Goal: Check status: Check status

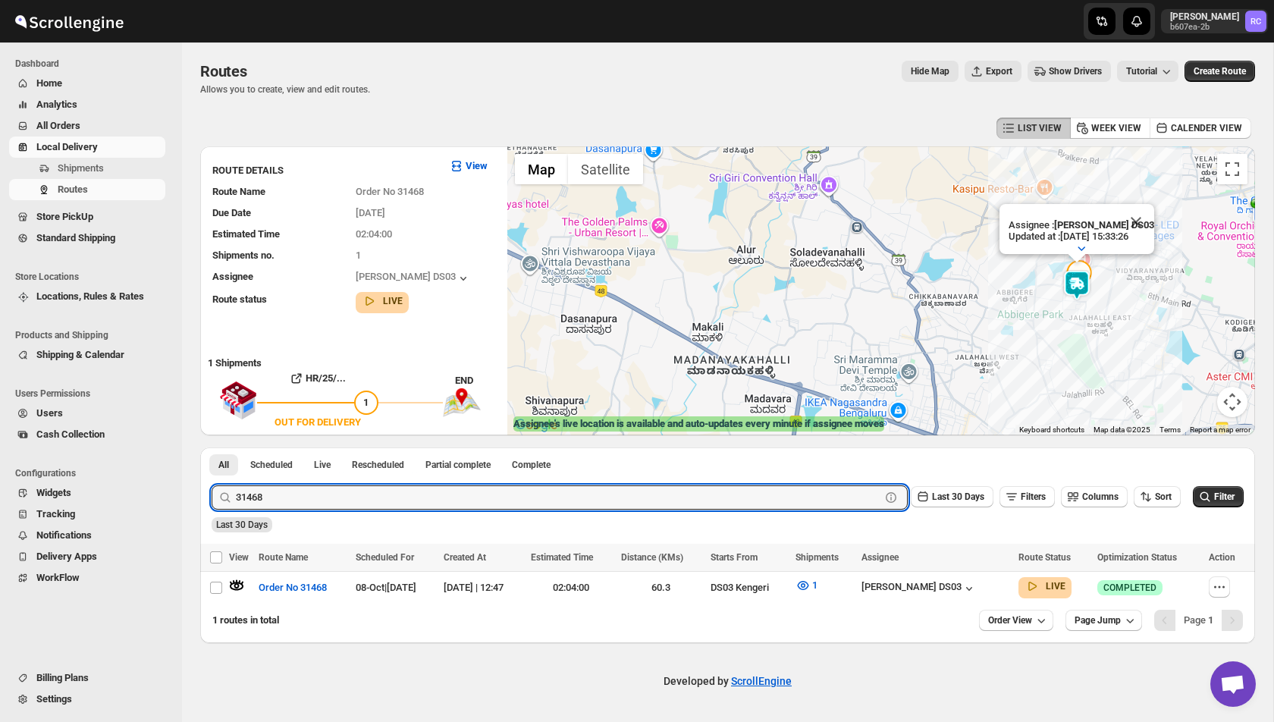
click at [280, 494] on input "31468" at bounding box center [558, 497] width 645 height 24
type input "31487"
click at [212, 448] on button "Submit" at bounding box center [233, 456] width 43 height 16
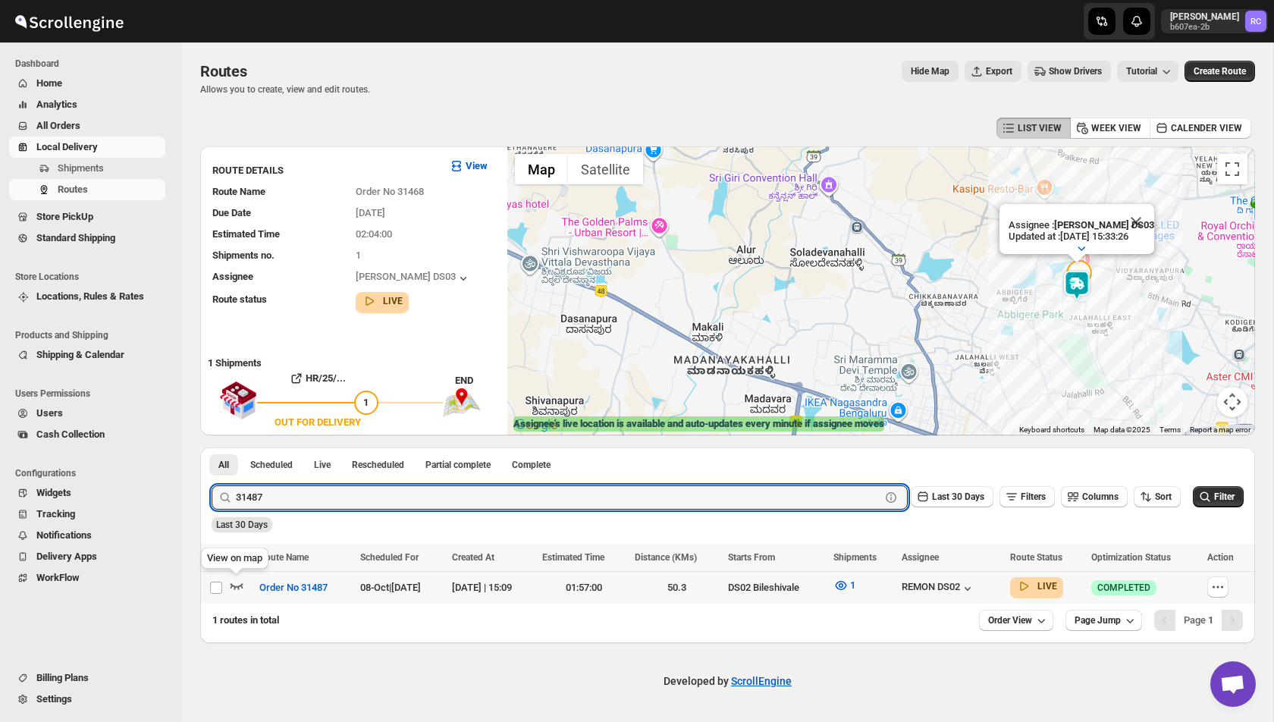
click at [240, 588] on icon "button" at bounding box center [236, 585] width 15 height 15
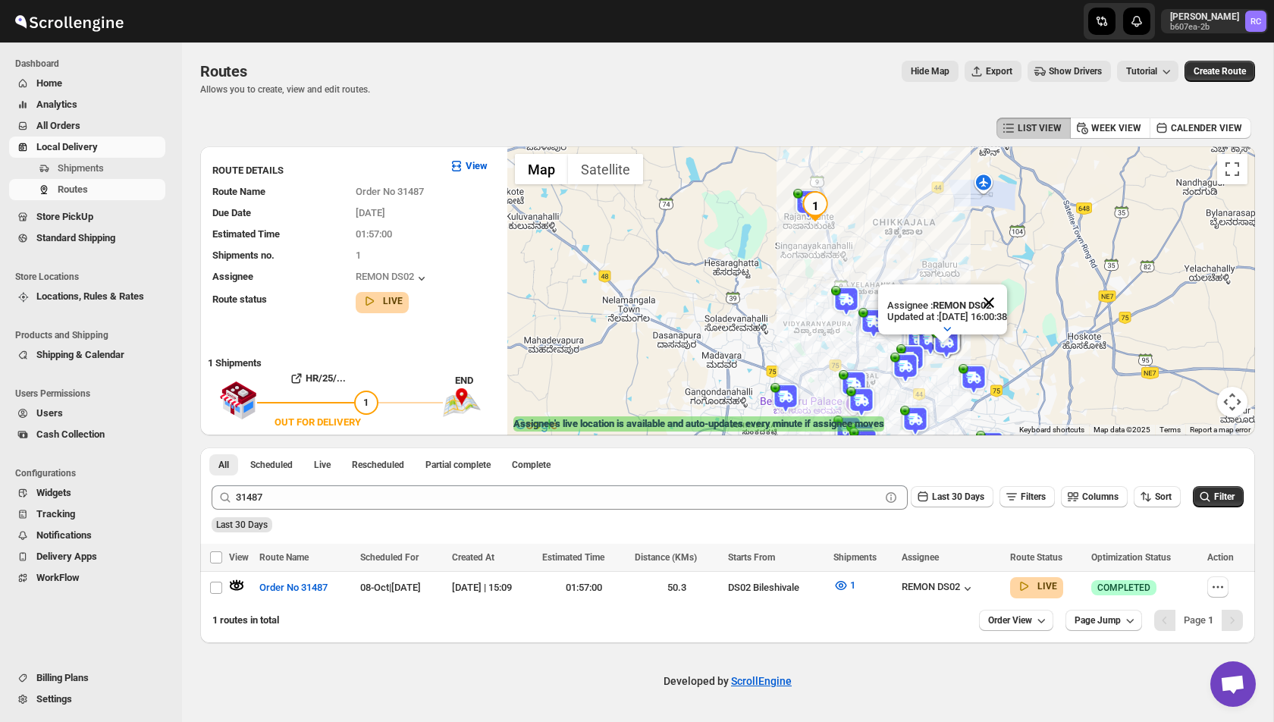
click at [1003, 298] on button "Close" at bounding box center [989, 302] width 36 height 36
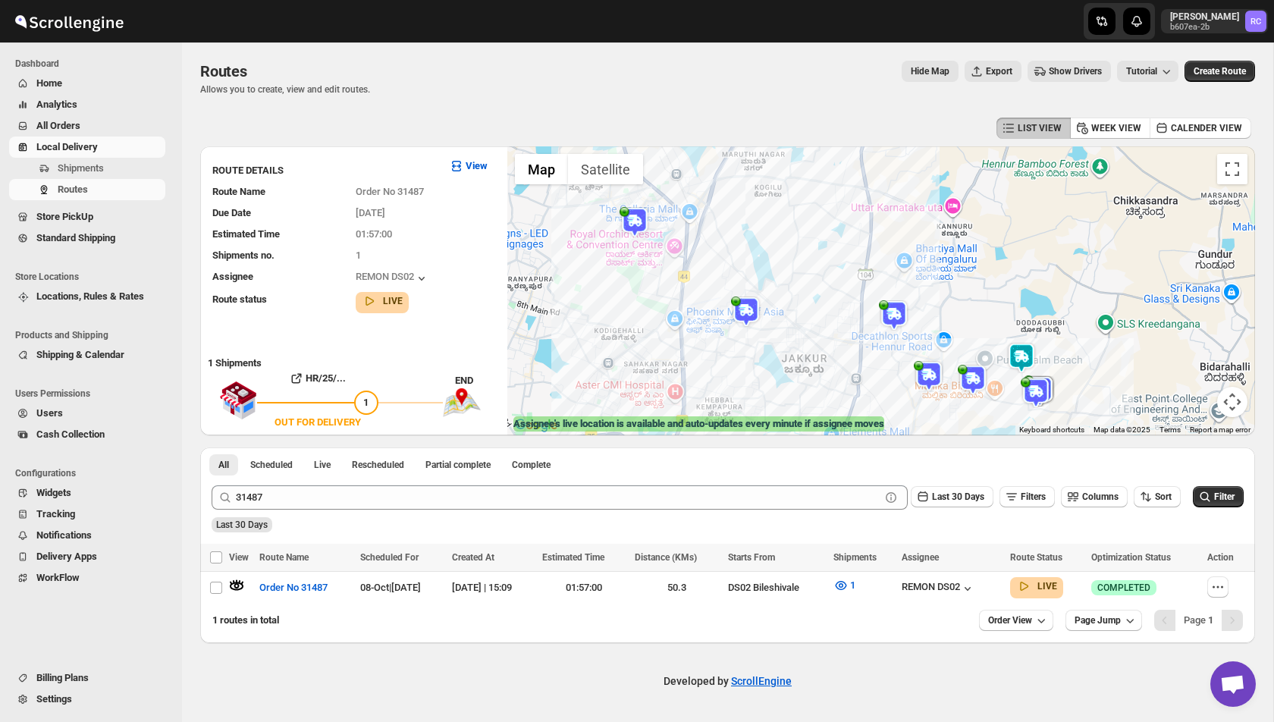
drag, startPoint x: 880, startPoint y: 360, endPoint x: 962, endPoint y: 313, distance: 94.8
click at [963, 313] on div at bounding box center [881, 290] width 748 height 289
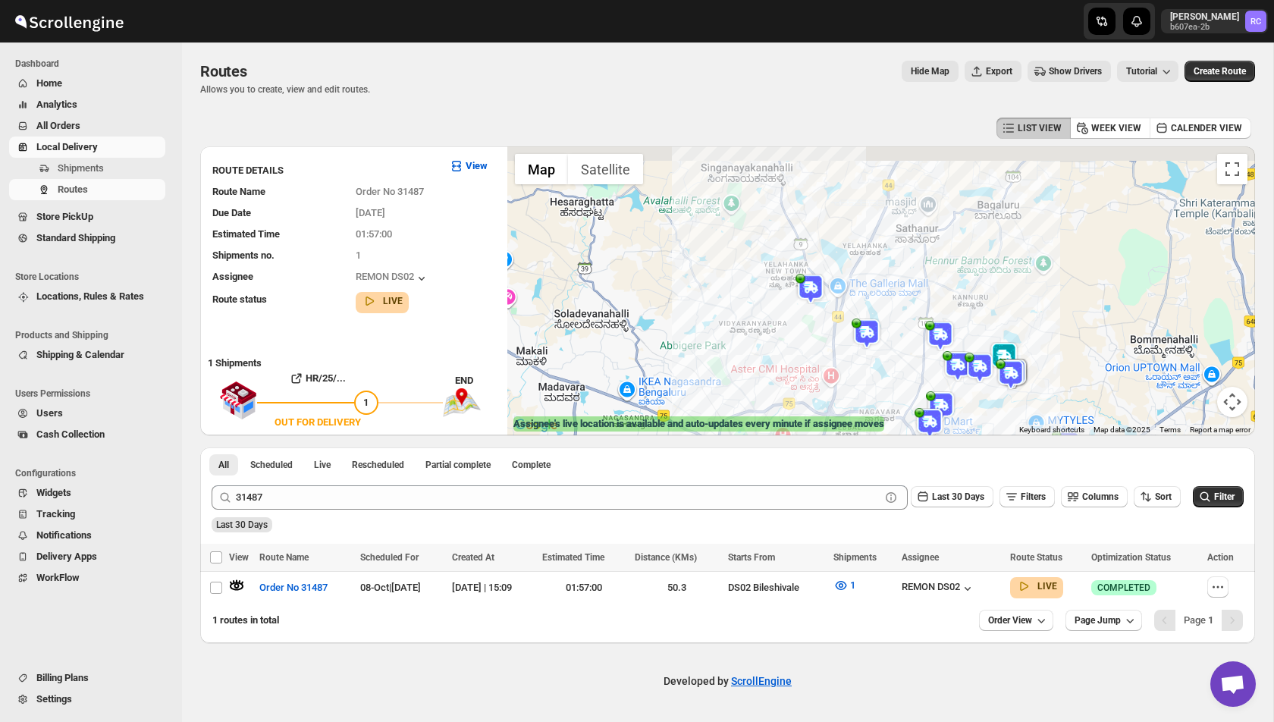
drag, startPoint x: 926, startPoint y: 265, endPoint x: 926, endPoint y: 385, distance: 119.1
click at [926, 385] on div at bounding box center [881, 290] width 748 height 289
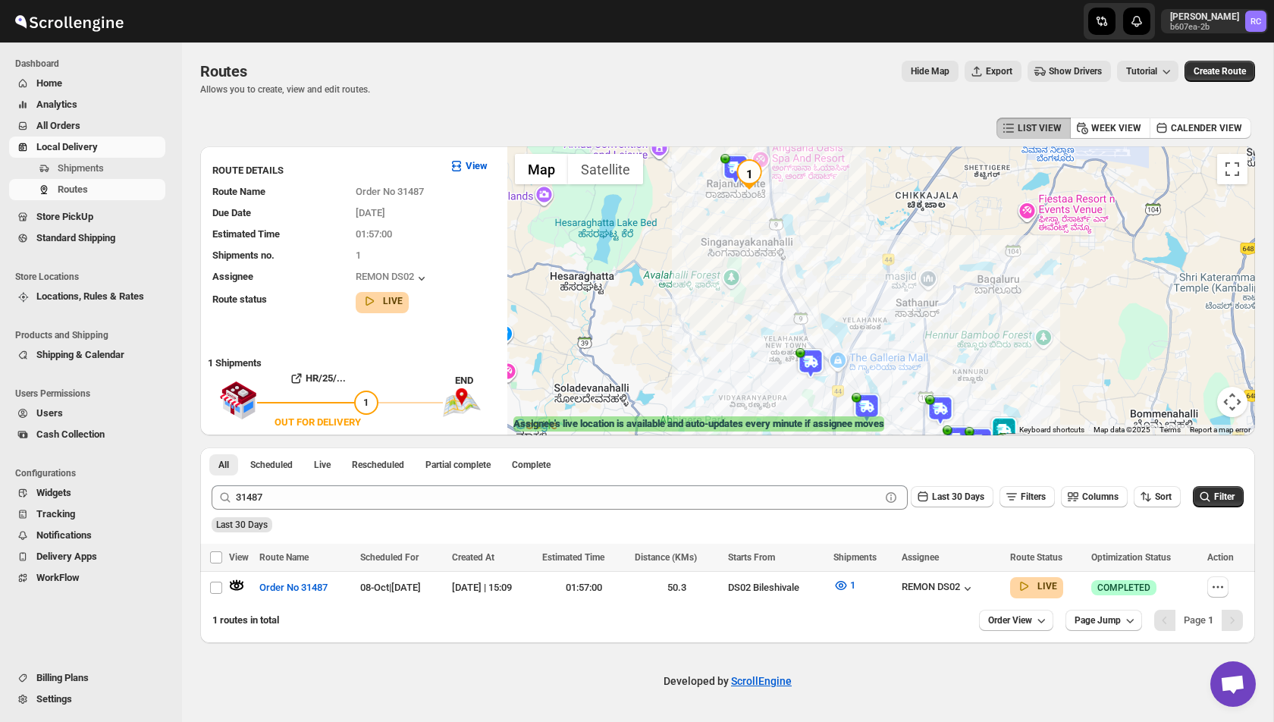
click at [482, 613] on div "1 routes in total" at bounding box center [589, 620] width 755 height 15
click at [1050, 71] on span "Show Drivers" at bounding box center [1075, 71] width 53 height 12
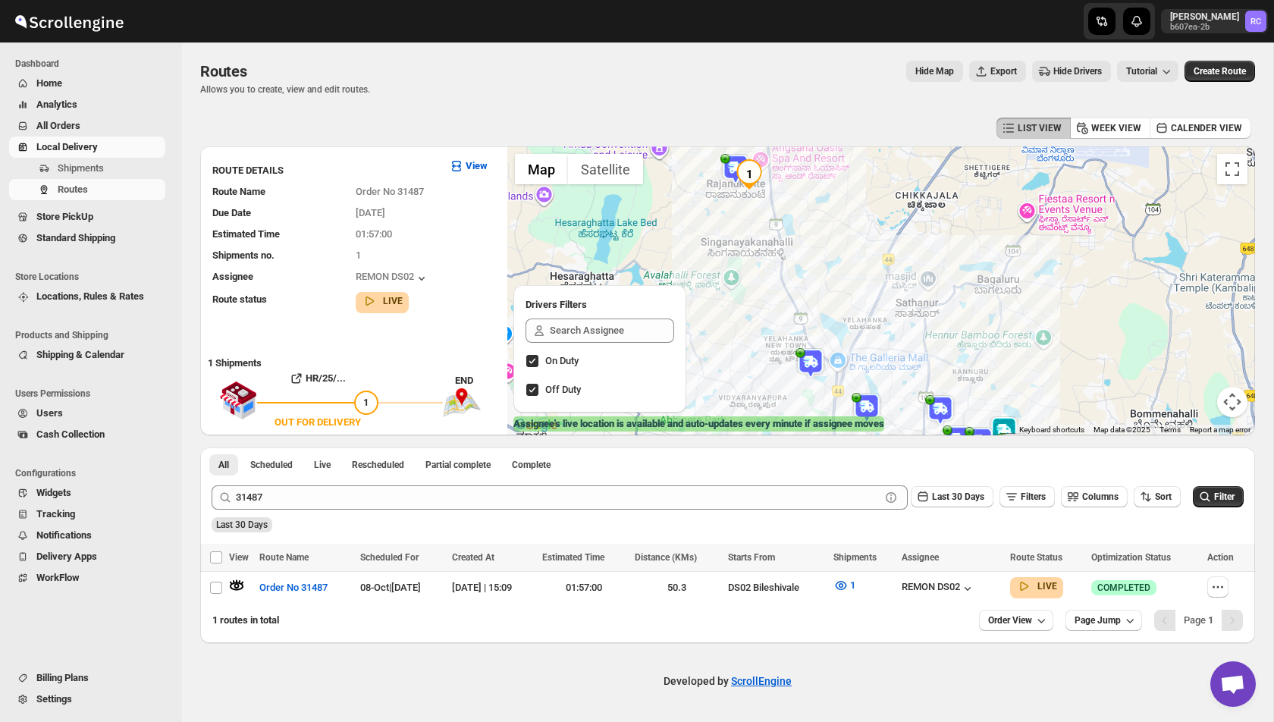
click at [1054, 71] on span "Hide Drivers" at bounding box center [1078, 71] width 49 height 12
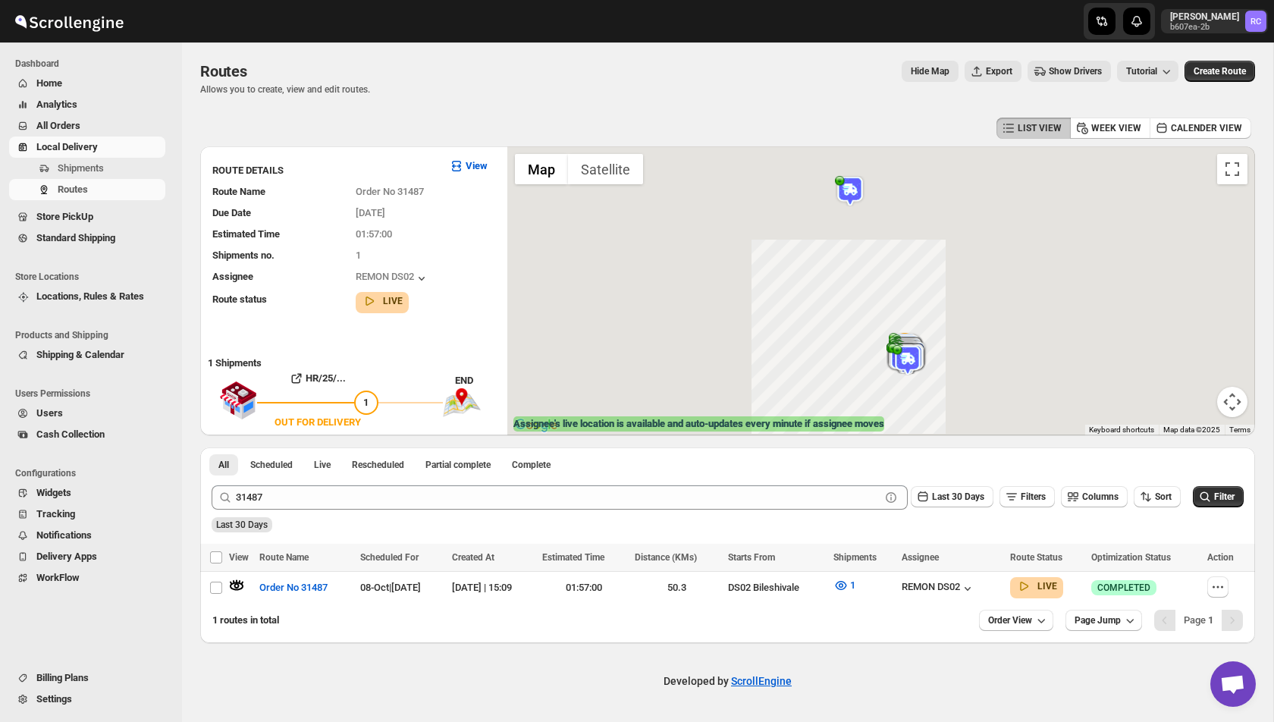
drag, startPoint x: 832, startPoint y: 332, endPoint x: 726, endPoint y: 215, distance: 157.9
click at [728, 215] on div at bounding box center [881, 290] width 748 height 289
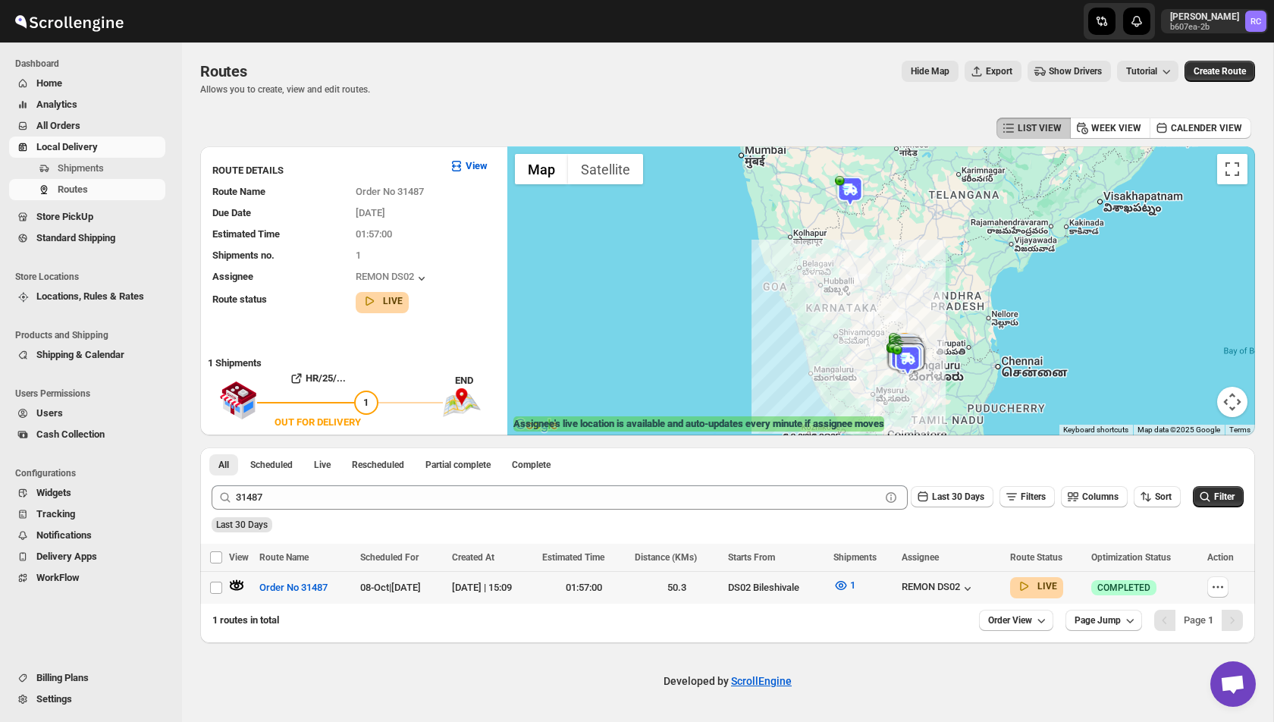
click at [228, 587] on td "Select route" at bounding box center [214, 587] width 29 height 33
checkbox input "true"
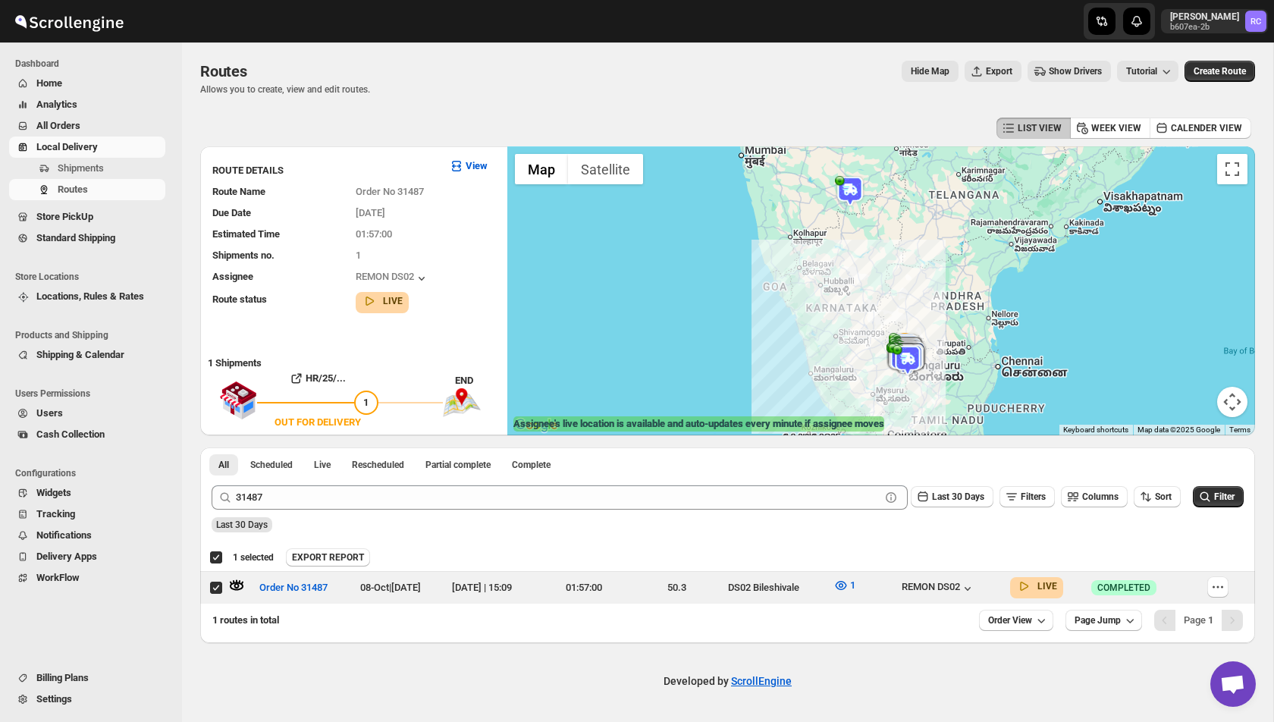
click at [1073, 77] on button "Show Drivers" at bounding box center [1069, 71] width 83 height 21
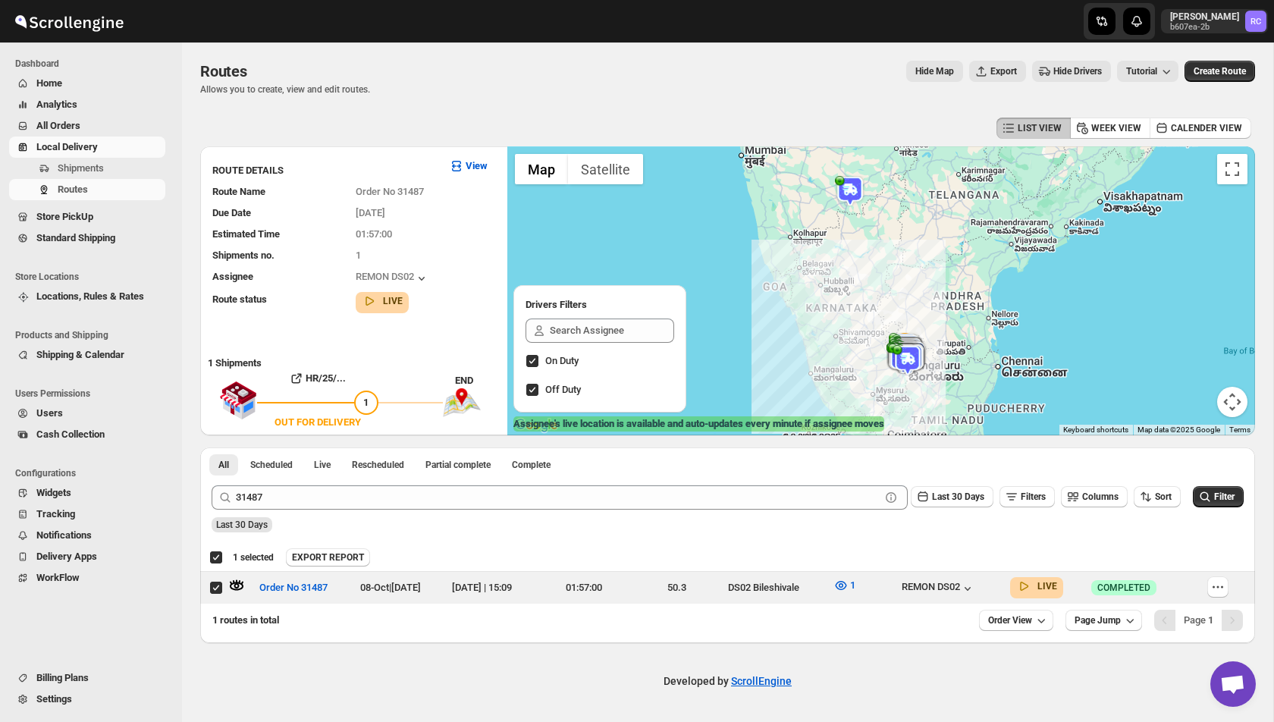
click at [1073, 77] on button "Hide Drivers" at bounding box center [1071, 71] width 79 height 21
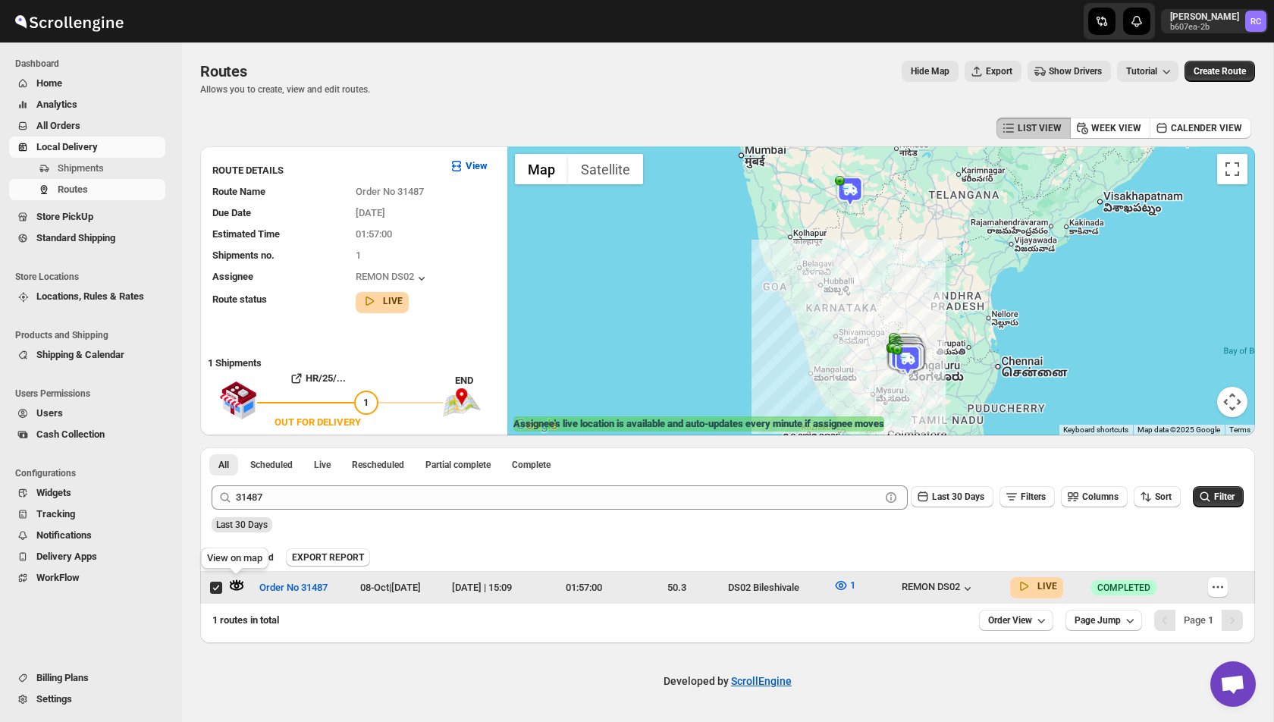
click at [231, 584] on icon "button" at bounding box center [231, 583] width 3 height 4
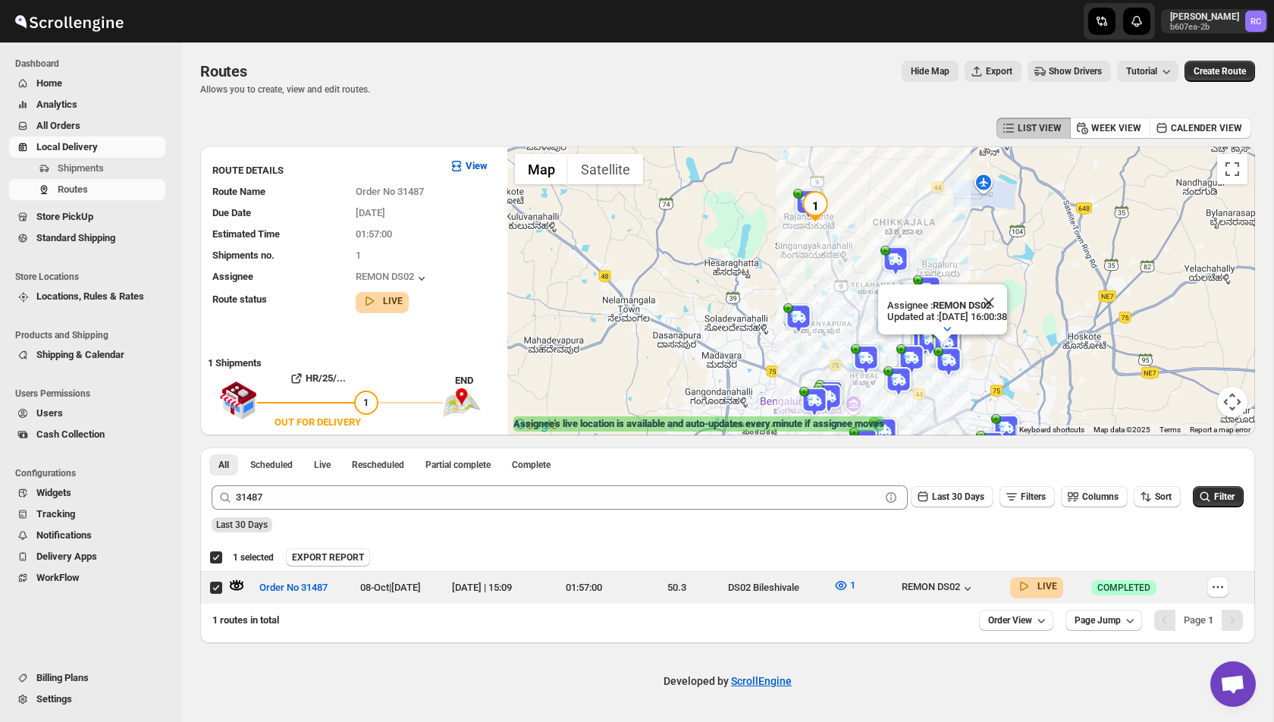
click at [1054, 62] on button "Show Drivers" at bounding box center [1069, 71] width 83 height 21
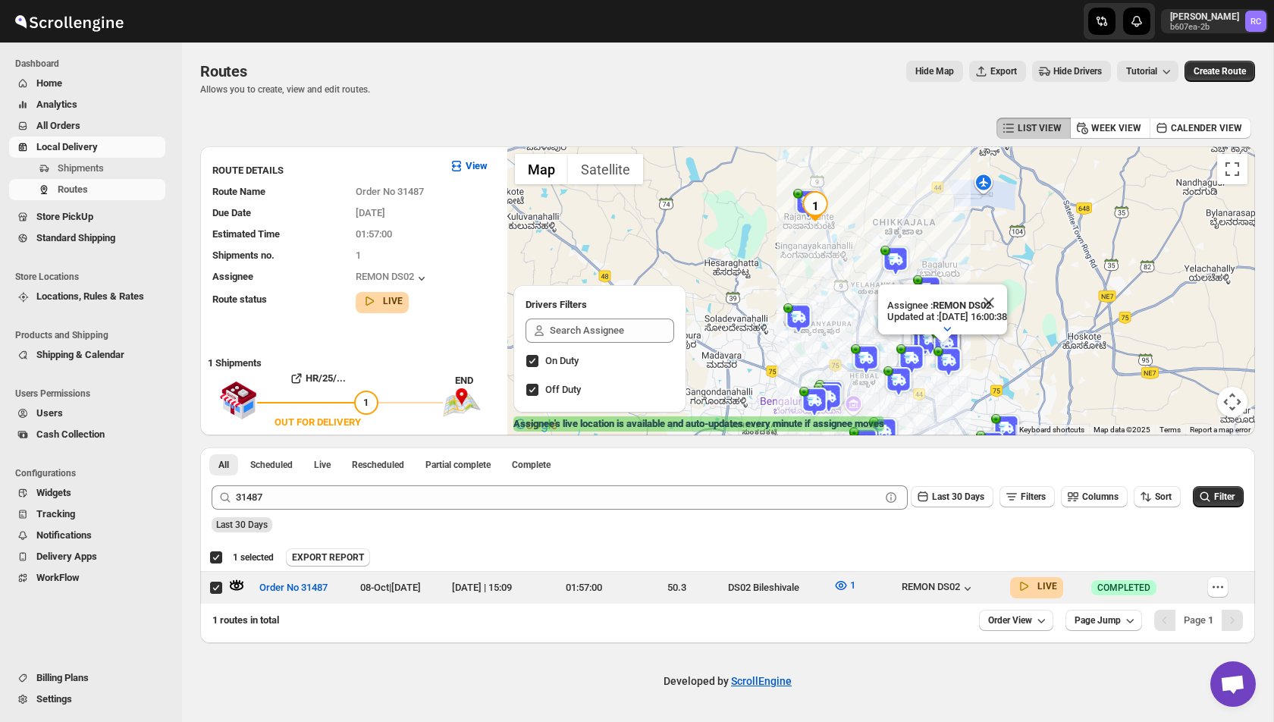
click at [1063, 69] on span "Hide Drivers" at bounding box center [1078, 71] width 49 height 12
